Goal: Information Seeking & Learning: Find specific page/section

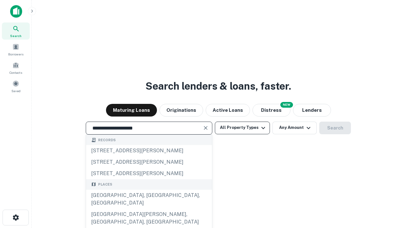
click at [149, 209] on div "[GEOGRAPHIC_DATA], [GEOGRAPHIC_DATA], [GEOGRAPHIC_DATA]" at bounding box center [149, 199] width 126 height 19
click at [243, 128] on button "All Property Types" at bounding box center [242, 128] width 55 height 13
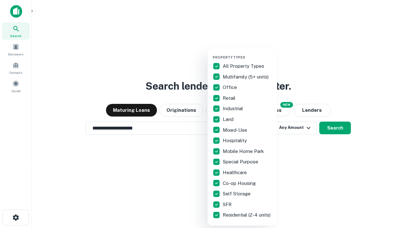
type input "**********"
click at [248, 53] on button "button" at bounding box center [248, 53] width 70 height 0
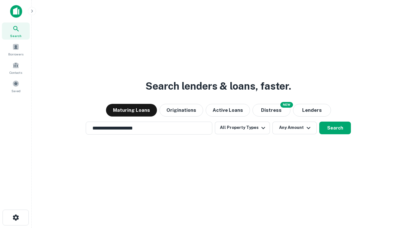
scroll to position [10, 0]
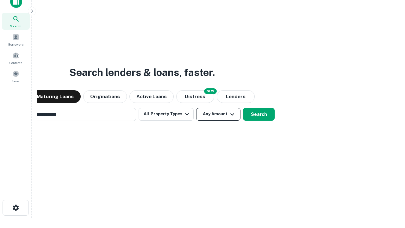
click at [196, 108] on button "Any Amount" at bounding box center [218, 114] width 44 height 13
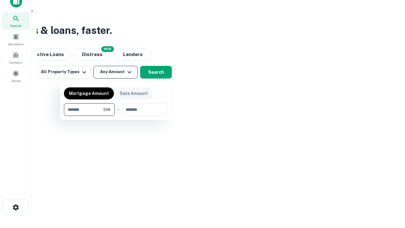
type input "*******"
click at [116, 116] on button "button" at bounding box center [115, 116] width 103 height 0
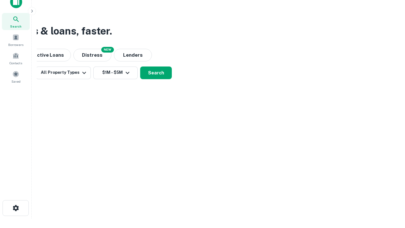
scroll to position [4, 117]
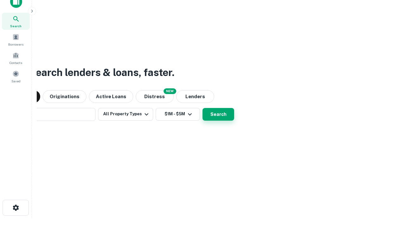
click at [203, 108] on button "Search" at bounding box center [219, 114] width 32 height 13
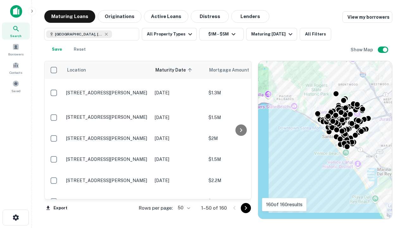
click at [183, 208] on body "Search Borrowers Contacts Saved Maturing Loans Originations Active Loans Distre…" at bounding box center [202, 114] width 405 height 228
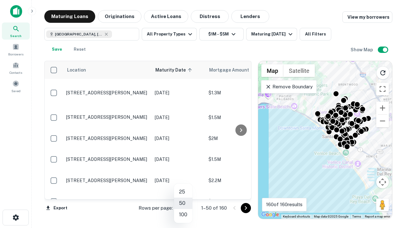
click at [183, 192] on li "25" at bounding box center [183, 191] width 18 height 11
